Goal: Transaction & Acquisition: Purchase product/service

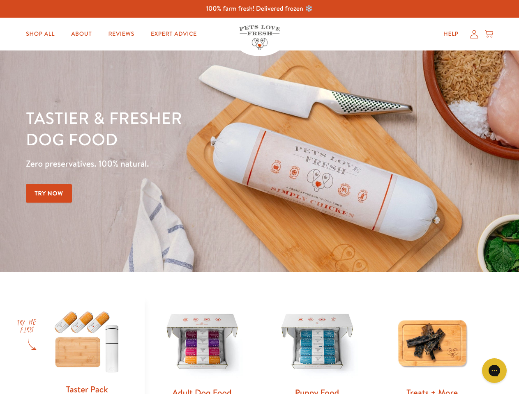
click at [259, 197] on div "Tastier & fresher dog food Zero preservatives. 100% natural. Try Now" at bounding box center [181, 161] width 311 height 108
click at [494, 371] on icon "Gorgias live chat" at bounding box center [494, 371] width 8 height 8
